Goal: Browse casually

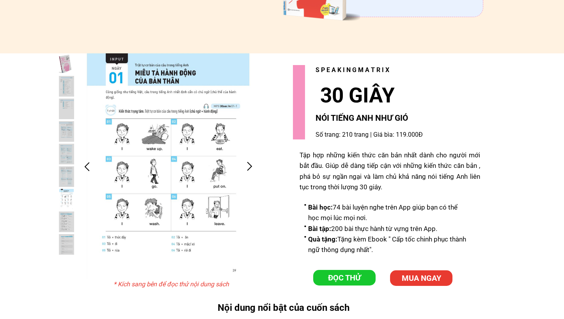
scroll to position [1520, 0]
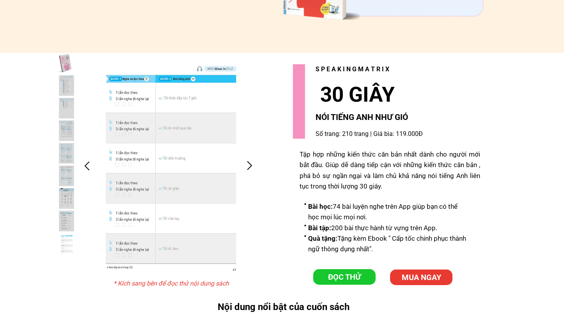
click at [250, 166] on div at bounding box center [249, 165] width 13 height 13
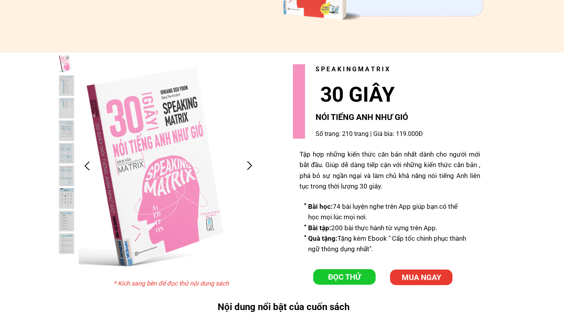
click at [250, 166] on div at bounding box center [249, 165] width 13 height 13
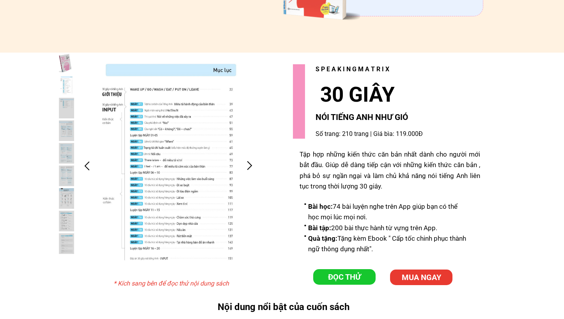
click at [250, 166] on div at bounding box center [249, 165] width 13 height 13
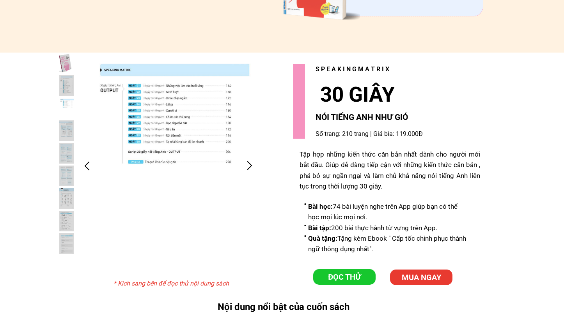
click at [250, 166] on div at bounding box center [249, 165] width 13 height 13
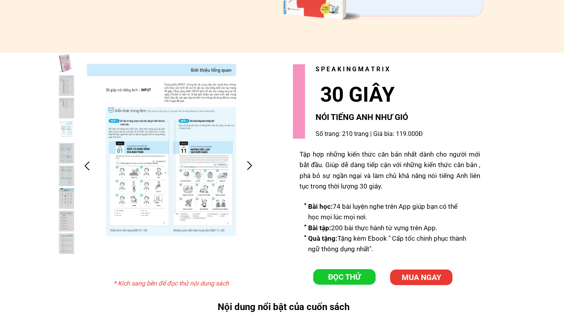
click at [250, 166] on div at bounding box center [249, 165] width 13 height 13
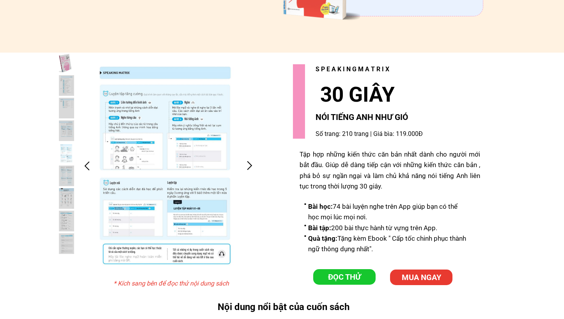
click at [250, 166] on div at bounding box center [249, 165] width 13 height 13
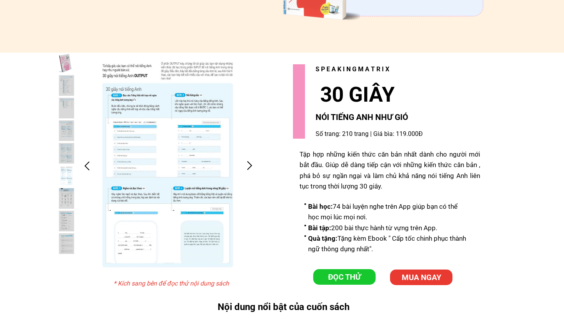
click at [250, 166] on div at bounding box center [249, 165] width 13 height 13
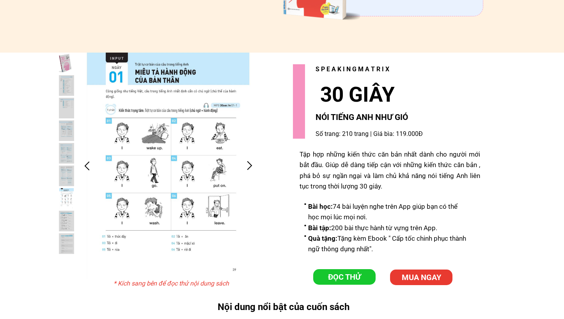
click at [250, 166] on div at bounding box center [249, 165] width 13 height 13
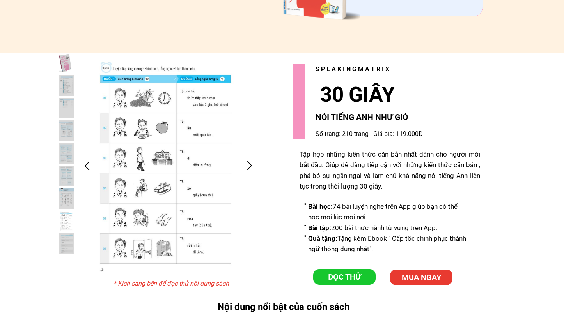
click at [250, 166] on div at bounding box center [249, 165] width 13 height 13
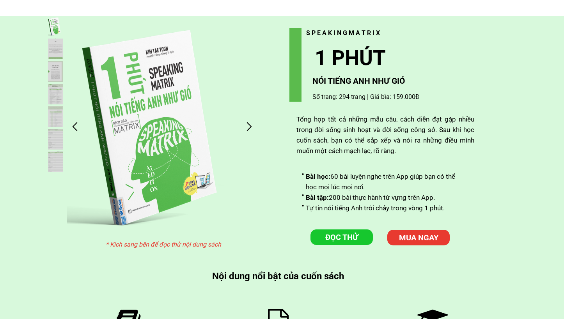
scroll to position [1959, 0]
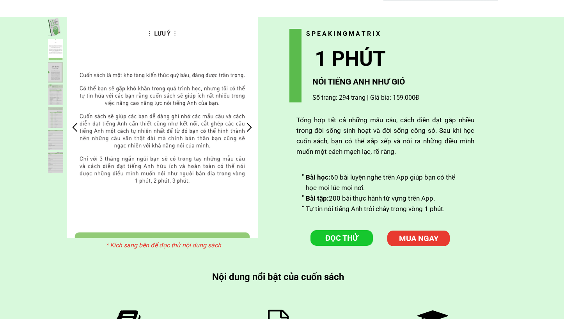
click at [248, 131] on div at bounding box center [249, 127] width 13 height 13
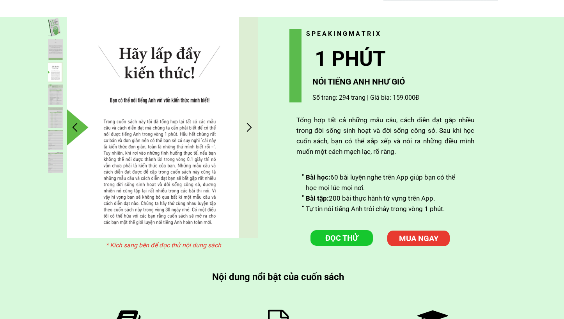
click at [248, 131] on div at bounding box center [249, 127] width 13 height 13
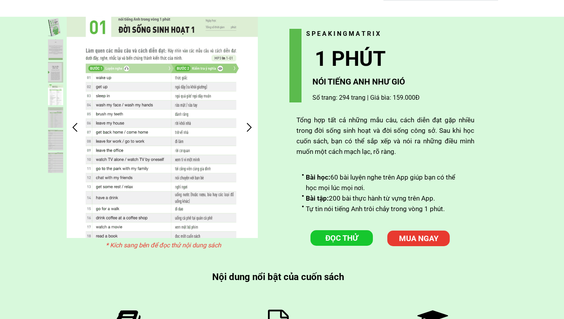
click at [248, 131] on div at bounding box center [249, 127] width 13 height 13
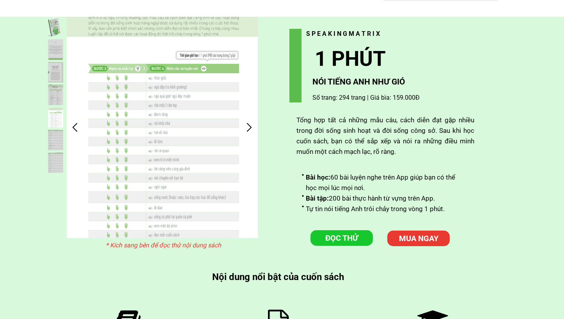
click at [248, 131] on div at bounding box center [249, 127] width 13 height 13
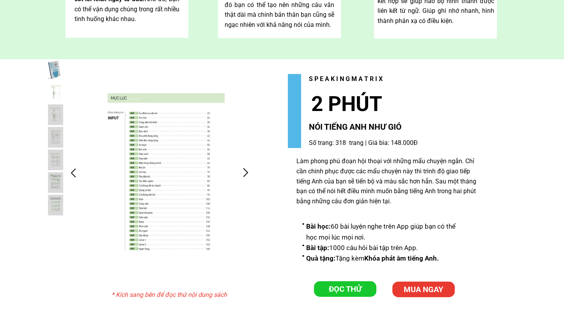
scroll to position [2343, 0]
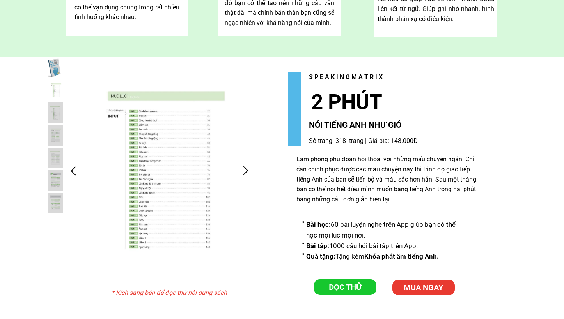
click at [243, 175] on div at bounding box center [245, 171] width 13 height 13
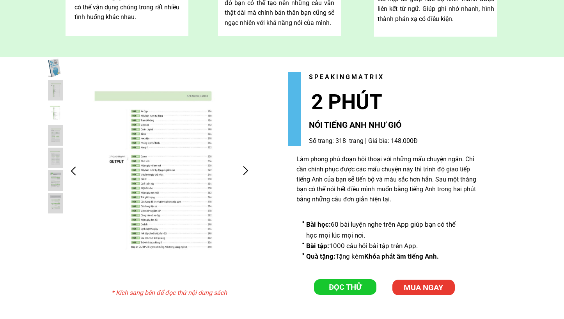
click at [243, 175] on div at bounding box center [245, 171] width 13 height 13
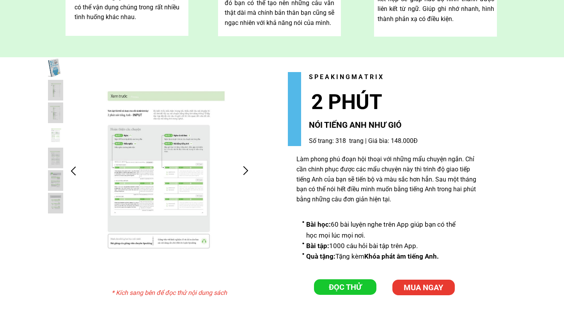
click at [243, 175] on div at bounding box center [245, 171] width 13 height 13
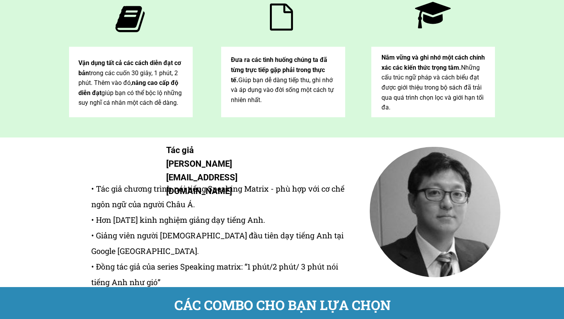
scroll to position [3130, 0]
